Goal: Transaction & Acquisition: Purchase product/service

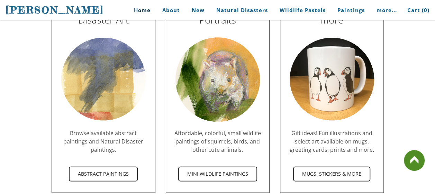
scroll to position [2047, 0]
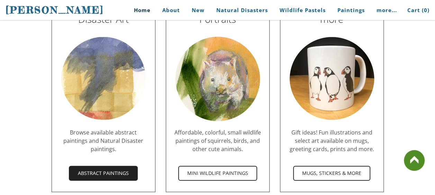
click at [103, 167] on span "Abstract Paintings" at bounding box center [104, 173] width 68 height 13
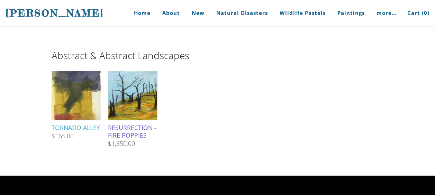
click at [144, 105] on img at bounding box center [132, 95] width 63 height 49
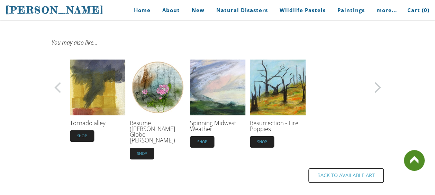
scroll to position [262, 0]
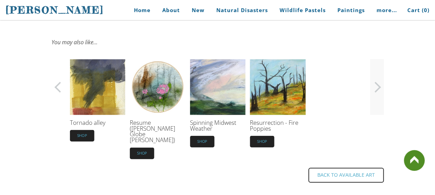
click at [376, 89] on span at bounding box center [375, 87] width 11 height 11
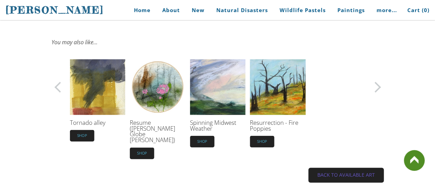
click at [344, 169] on span "Back to available art" at bounding box center [346, 175] width 74 height 13
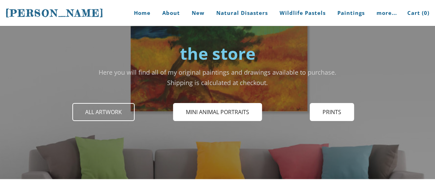
click at [95, 112] on span "All Artwork" at bounding box center [103, 112] width 61 height 17
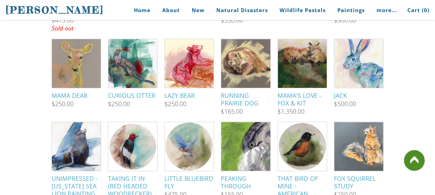
scroll to position [132, 0]
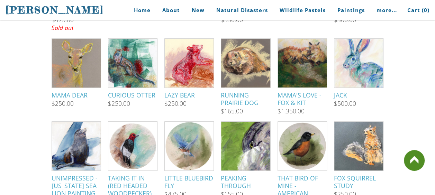
drag, startPoint x: 0, startPoint y: 0, endPoint x: 95, endPoint y: 112, distance: 146.2
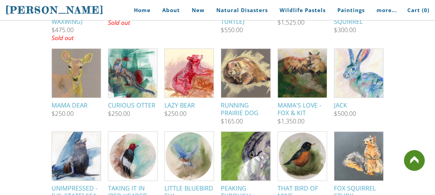
scroll to position [0, 0]
